Goal: Use online tool/utility: Utilize a website feature to perform a specific function

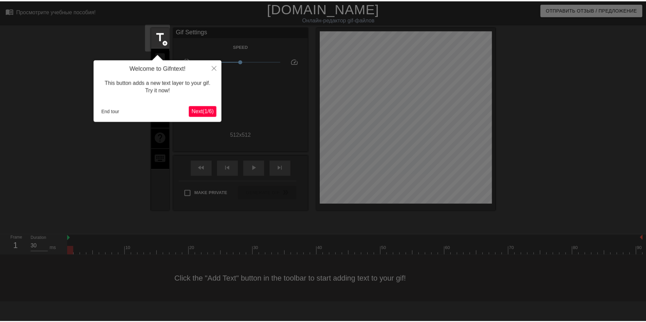
scroll to position [17, 0]
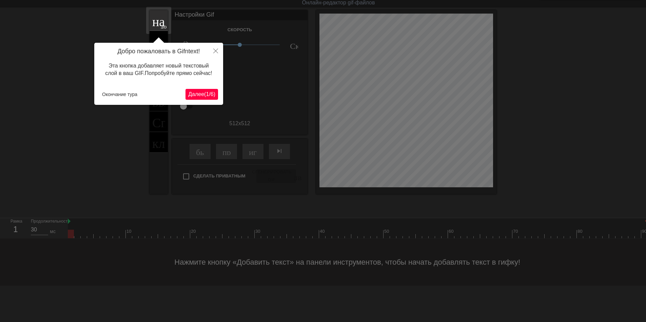
click at [195, 93] on ya-tr-span "Далее" at bounding box center [196, 94] width 16 height 6
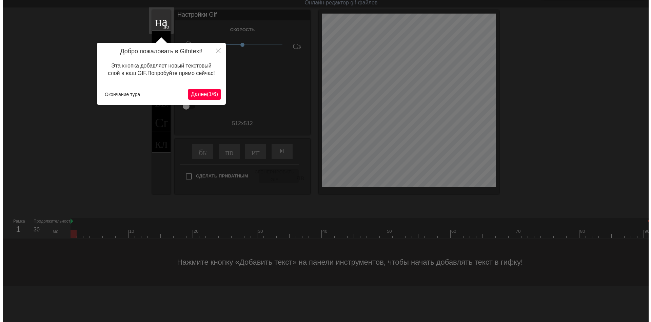
scroll to position [0, 0]
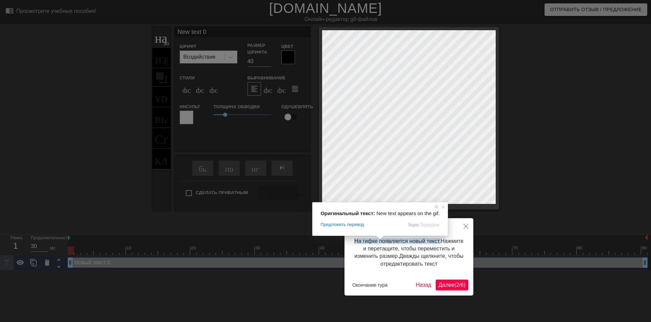
click at [441, 287] on ya-tr-span "Далее" at bounding box center [447, 285] width 16 height 6
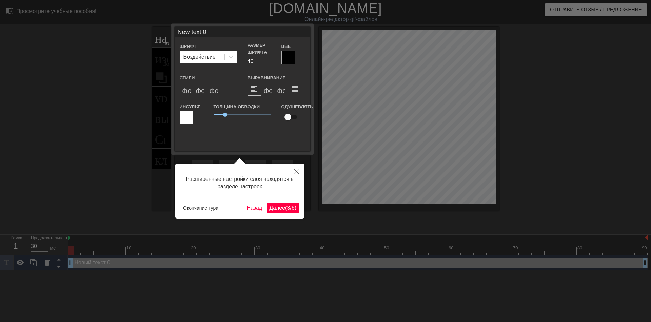
click at [285, 209] on ya-tr-span "(" at bounding box center [286, 208] width 2 height 6
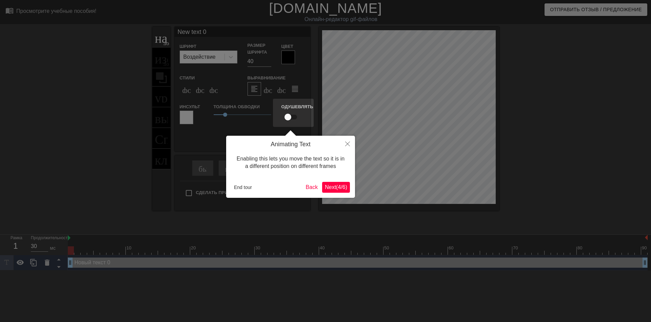
click at [334, 191] on button "Next ( 4 / 6 )" at bounding box center [336, 187] width 28 height 11
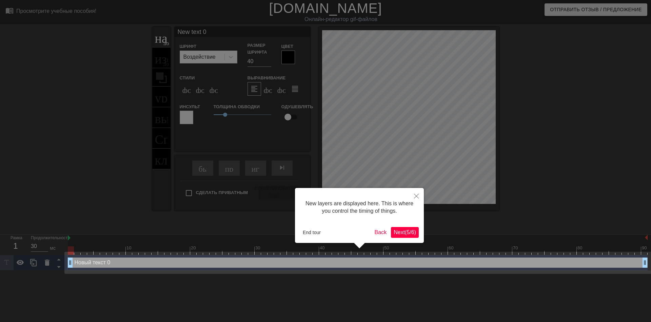
click at [391, 231] on button "Next ( 5 / 6 )" at bounding box center [405, 232] width 28 height 11
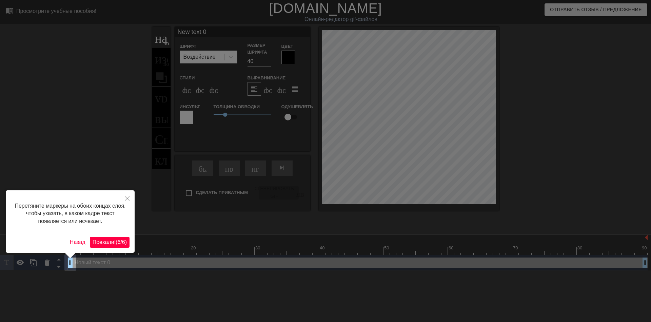
click at [123, 233] on div "Перетяните маркеры на обоих концах слоя, чтобы указать, в каком кадре текст поя…" at bounding box center [70, 221] width 129 height 62
click at [121, 239] on ya-tr-span "/" at bounding box center [120, 242] width 1 height 6
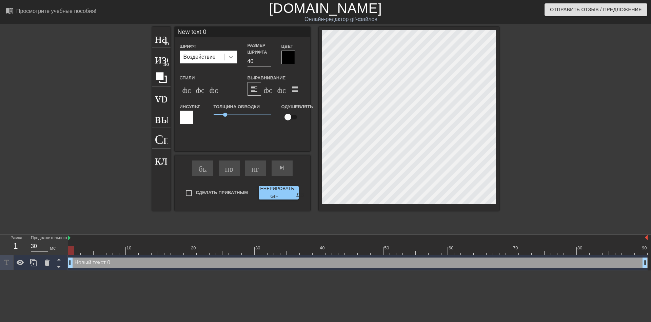
click at [232, 59] on icon at bounding box center [231, 57] width 7 height 7
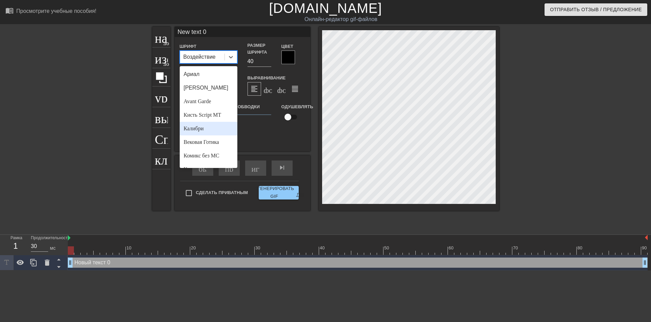
click at [198, 126] on ya-tr-span "Калибри" at bounding box center [194, 129] width 20 height 6
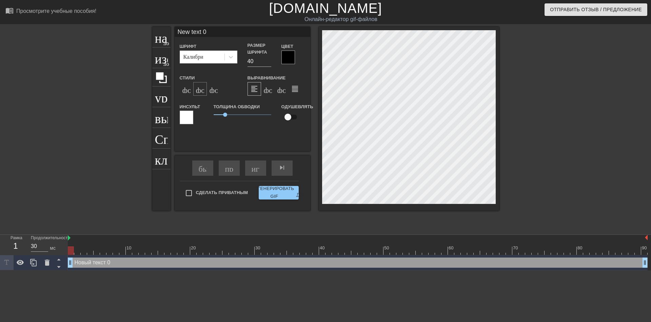
click at [197, 91] on ya-tr-span "формат_italic" at bounding box center [237, 89] width 82 height 8
click at [250, 61] on input "40" at bounding box center [260, 61] width 24 height 11
type input "30"
type input "text 0"
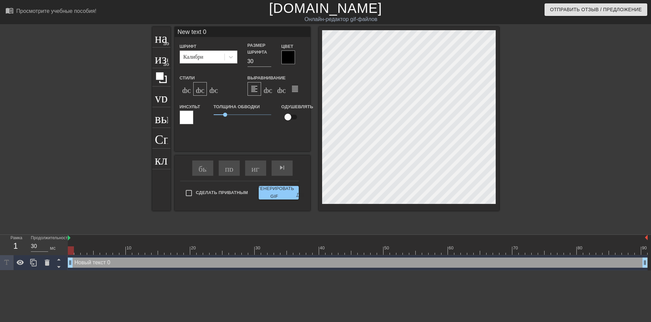
type textarea "text 0"
type input "text 0"
type textarea "text 0"
type input "ext 0"
type textarea "ext 0"
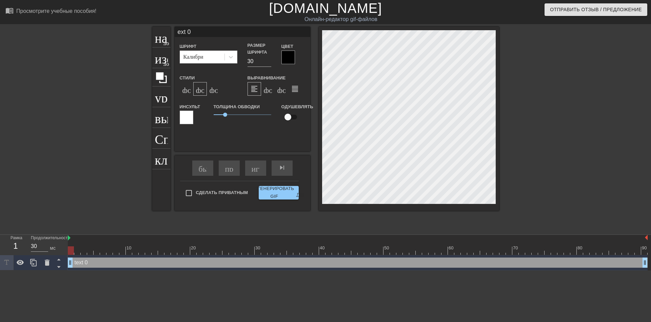
type input "xt 0"
type textarea "xt 0"
type input "t 0"
type textarea "t 0"
type input "0"
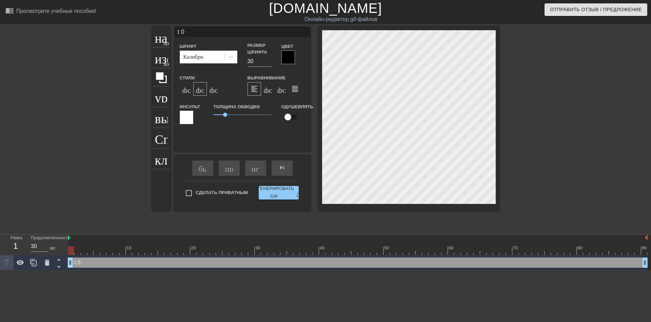
type textarea "0"
type input "0"
type textarea "0"
type input "@"
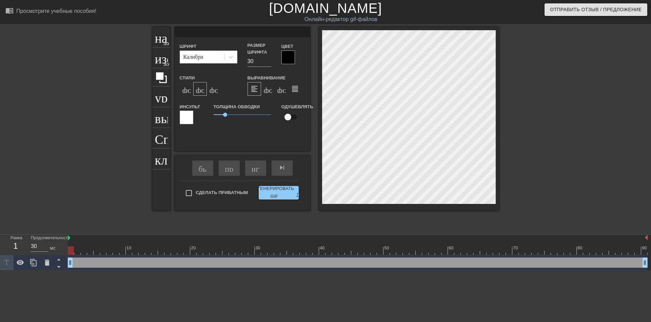
type textarea "@"
type input "@s"
type textarea "@s"
type input "@st"
type textarea "@st"
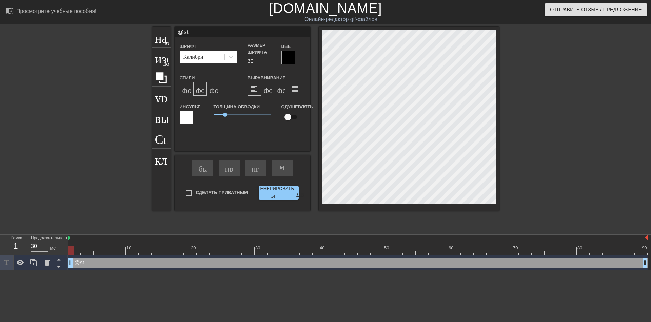
type input "@sti"
type textarea "@sti"
type input "@stic"
type textarea "@stic"
type input "@stick"
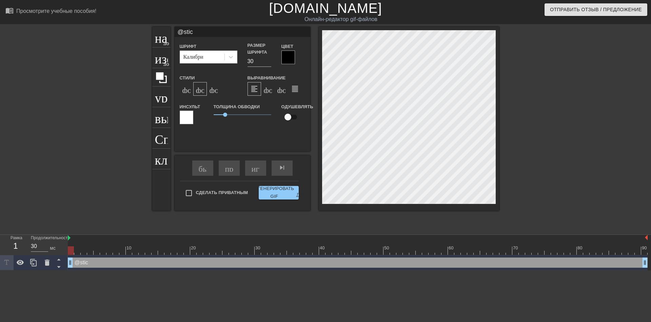
type textarea "@stick"
type input "@sticke"
type textarea "@sticke"
type input "@sticker"
type textarea "@sticker"
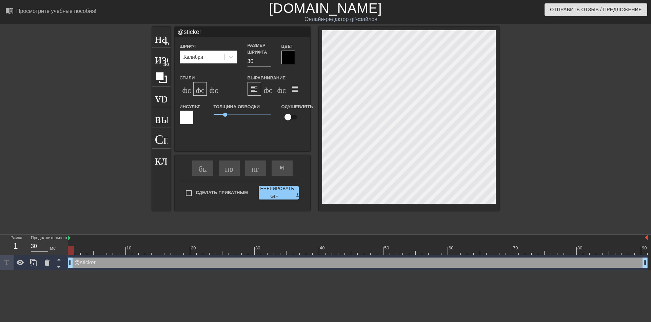
type input "@stickerb"
type textarea "@stickerb"
type input "@stickerba"
type textarea "@stickerbas"
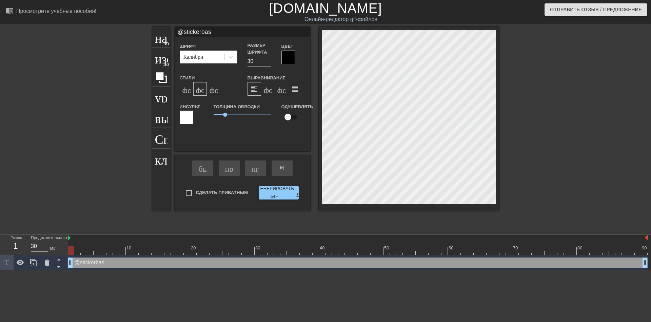
type input "@stickerbase"
type textarea "@stickerbase"
type input "@stickerbase_"
type textarea "@stickerbase_"
type input "@stickerbase_r"
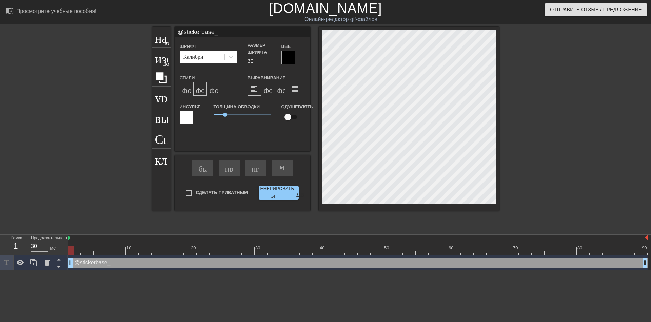
type textarea "@stickerbase_r"
type input "@stickerbase_ru"
type textarea "@stickerbase_ru"
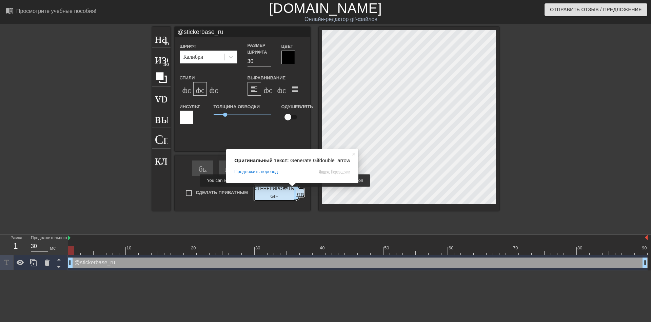
click at [284, 192] on ya-tr-span "Сгенерировать GIF" at bounding box center [274, 193] width 40 height 16
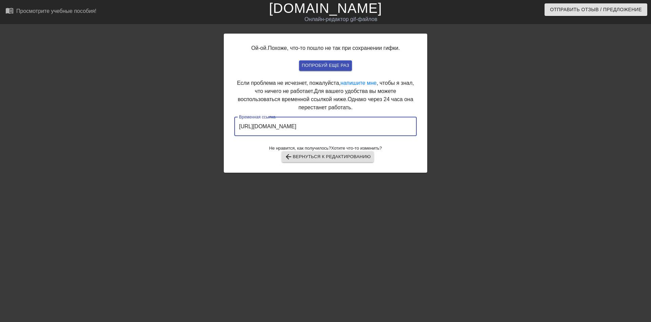
click at [321, 128] on input "[URL][DOMAIN_NAME]" at bounding box center [325, 126] width 183 height 19
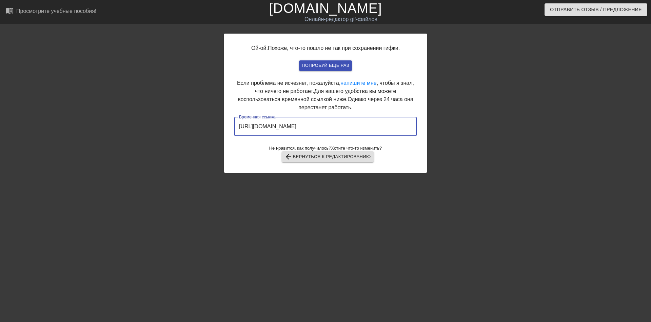
click at [321, 128] on input "[URL][DOMAIN_NAME]" at bounding box center [325, 126] width 183 height 19
